Goal: Find specific page/section: Find specific page/section

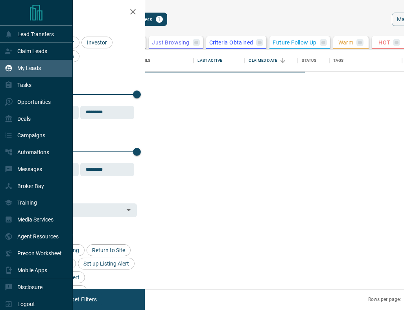
scroll to position [239, 249]
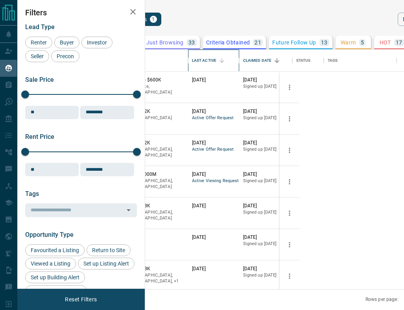
click at [216, 56] on div "Last Active" at bounding box center [204, 61] width 24 height 22
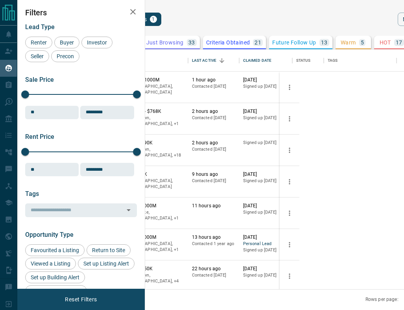
click at [115, 112] on button "[PERSON_NAME]" at bounding box center [94, 111] width 41 height 7
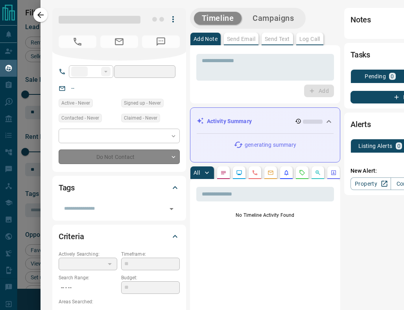
type input "**"
type input "**********"
type input "**"
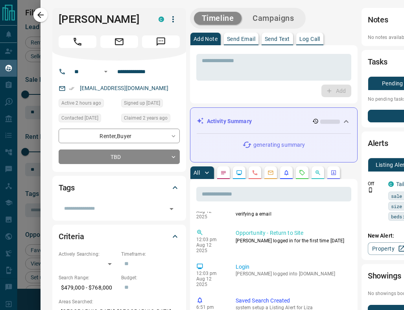
scroll to position [90, 0]
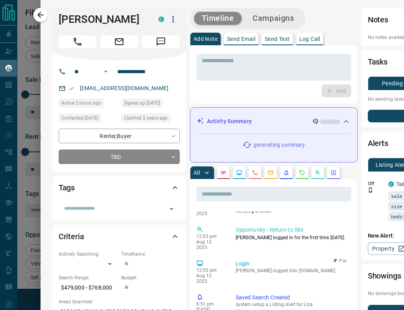
click at [214, 273] on p "Aug 12 2025" at bounding box center [210, 278] width 28 height 11
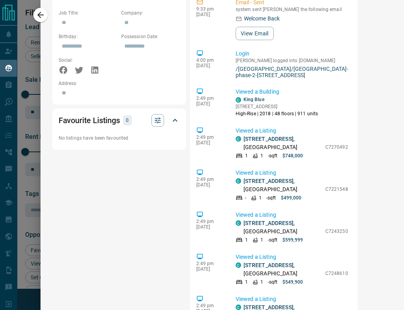
scroll to position [0, 0]
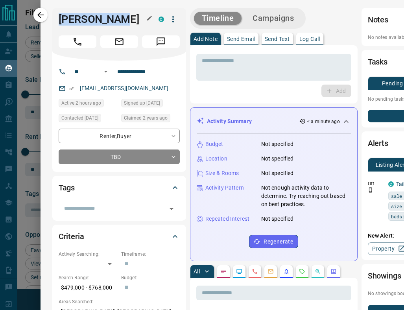
drag, startPoint x: 59, startPoint y: 18, endPoint x: 117, endPoint y: 19, distance: 58.6
click at [117, 19] on h1 "[PERSON_NAME]" at bounding box center [103, 19] width 88 height 13
copy h1 "[PERSON_NAME]"
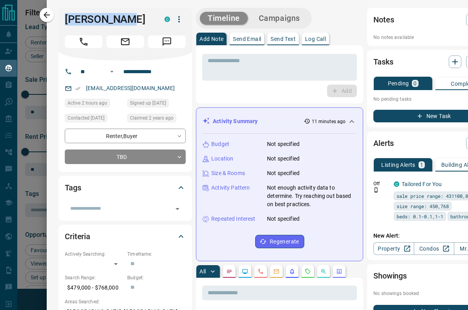
scroll to position [239, 314]
click at [51, 11] on button "button" at bounding box center [47, 15] width 14 height 14
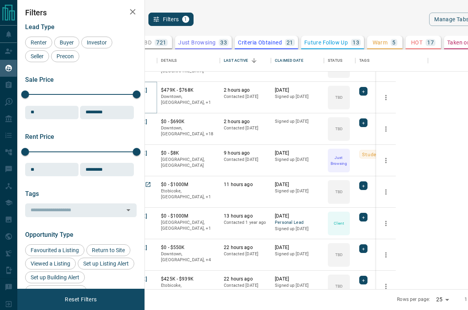
scroll to position [0, 0]
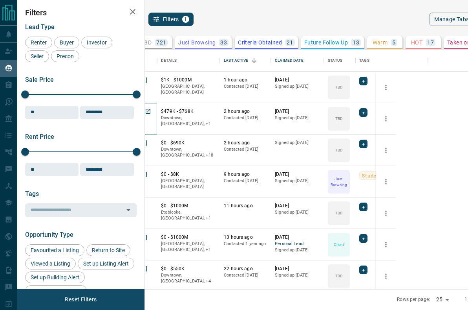
click at [147, 109] on button "[PERSON_NAME]" at bounding box center [126, 111] width 41 height 7
